Goal: Task Accomplishment & Management: Use online tool/utility

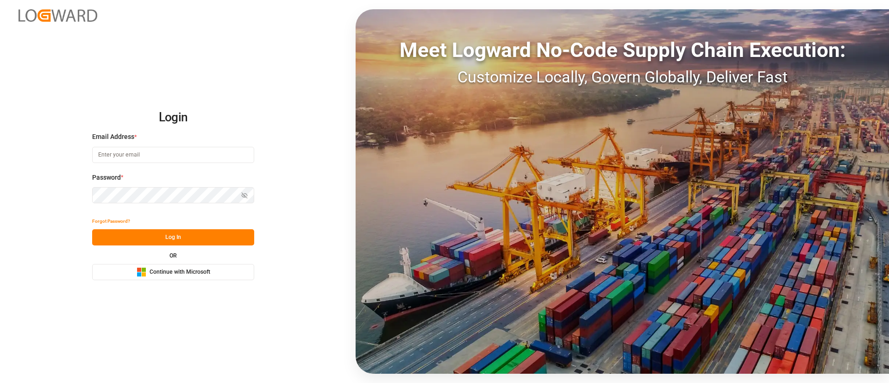
click at [155, 275] on span "Continue with Microsoft" at bounding box center [180, 272] width 61 height 8
click at [153, 273] on span "Continue with Microsoft" at bounding box center [180, 272] width 61 height 8
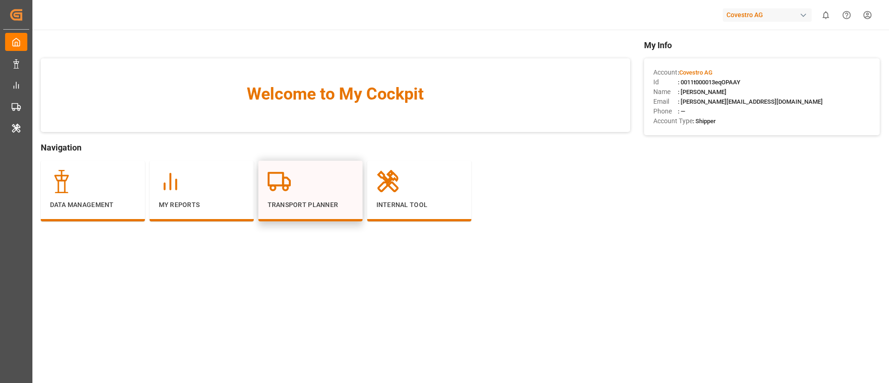
click at [313, 189] on div at bounding box center [311, 181] width 86 height 23
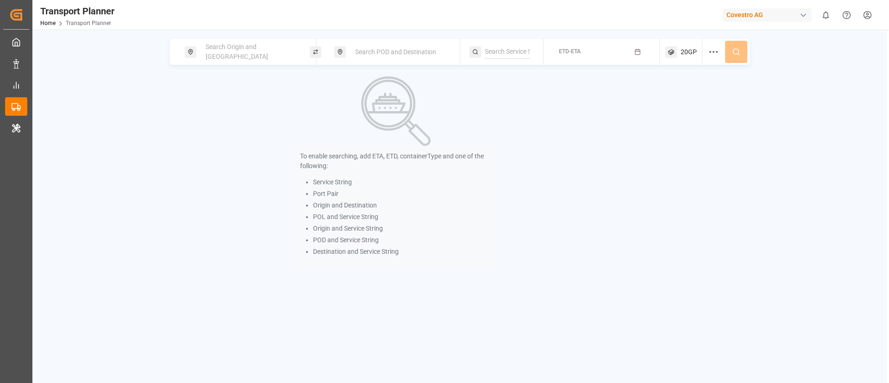
click at [242, 47] on div "Search Origin and [GEOGRAPHIC_DATA]" at bounding box center [250, 51] width 100 height 27
click at [230, 119] on input at bounding box center [241, 126] width 93 height 14
paste input "BEANR"
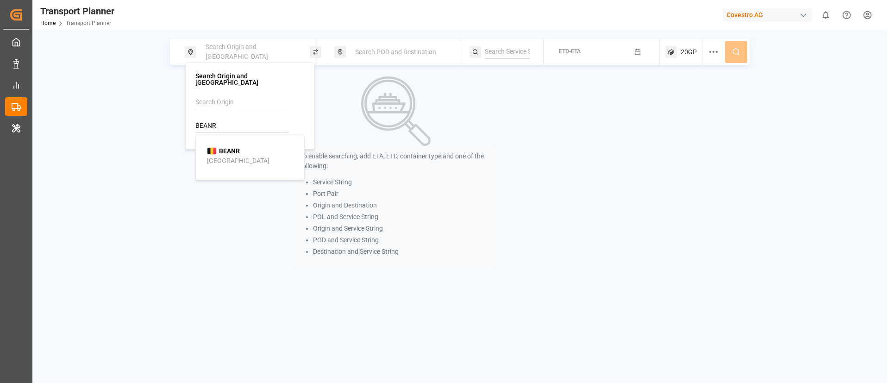
type input "BEANR"
click at [229, 147] on b "BEANR" at bounding box center [229, 150] width 21 height 7
click at [366, 52] on span "Search POD and Destination" at bounding box center [395, 51] width 81 height 7
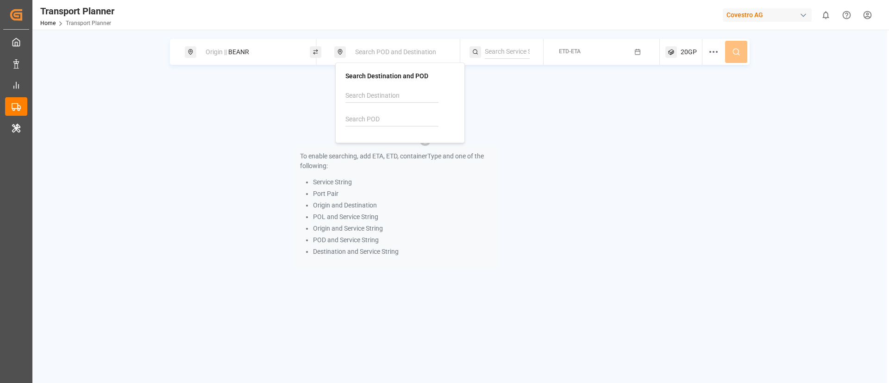
click at [369, 116] on input at bounding box center [392, 120] width 93 height 14
paste input "AESHJ"
type input "AESHJ"
click at [382, 155] on div "AESHJ Sharjah" at bounding box center [402, 149] width 90 height 19
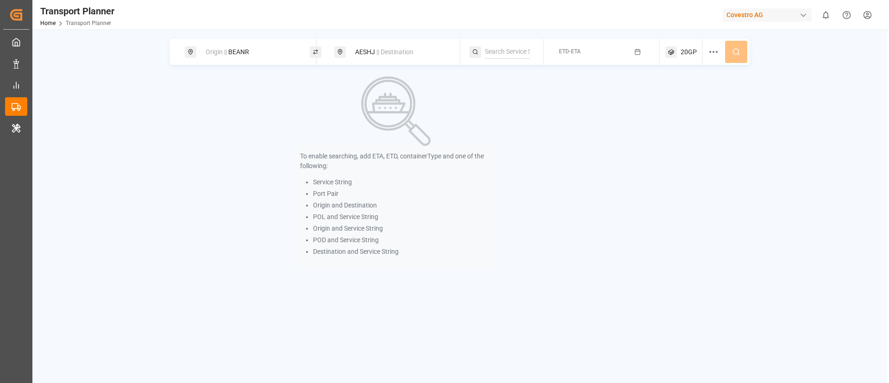
click at [497, 48] on input at bounding box center [507, 52] width 45 height 14
paste input "CONDOR SERVICE"
type input "CONDOR SERVICE"
click at [513, 78] on span "CONDOR SERVICE" at bounding box center [523, 76] width 53 height 7
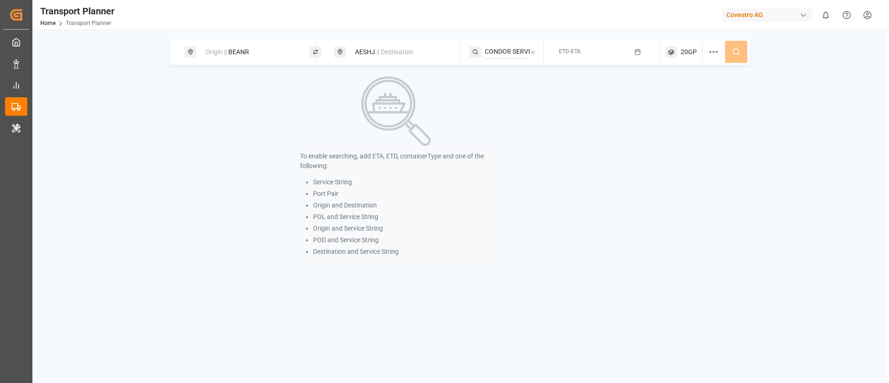
click at [570, 55] on div "ETD-ETA" at bounding box center [570, 52] width 22 height 8
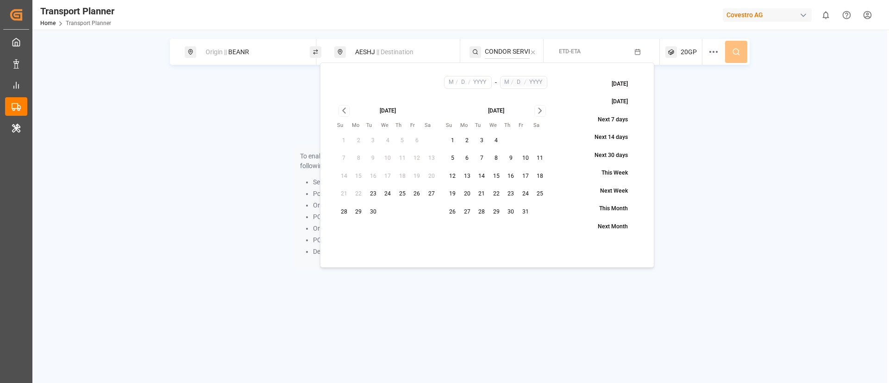
click at [374, 211] on button "30" at bounding box center [373, 212] width 15 height 15
type input "9"
type input "30"
type input "2025"
click at [543, 110] on icon "Go to next month" at bounding box center [540, 110] width 11 height 11
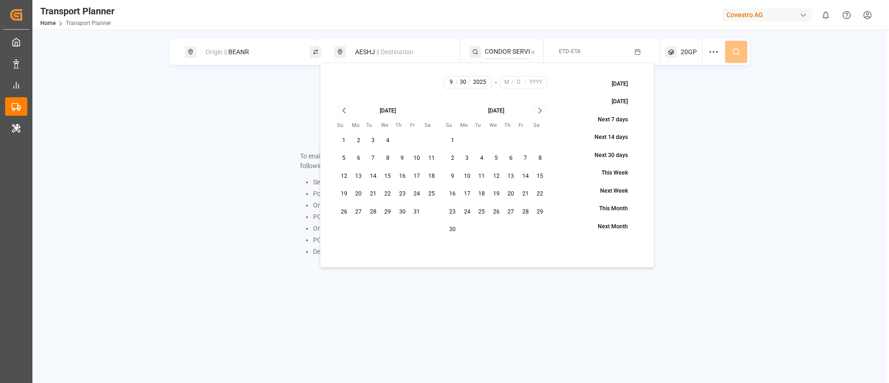
click at [432, 193] on button "25" at bounding box center [431, 194] width 15 height 15
type input "10"
type input "25"
type input "2025"
click at [737, 48] on icon at bounding box center [736, 52] width 8 height 8
